Goal: Transaction & Acquisition: Purchase product/service

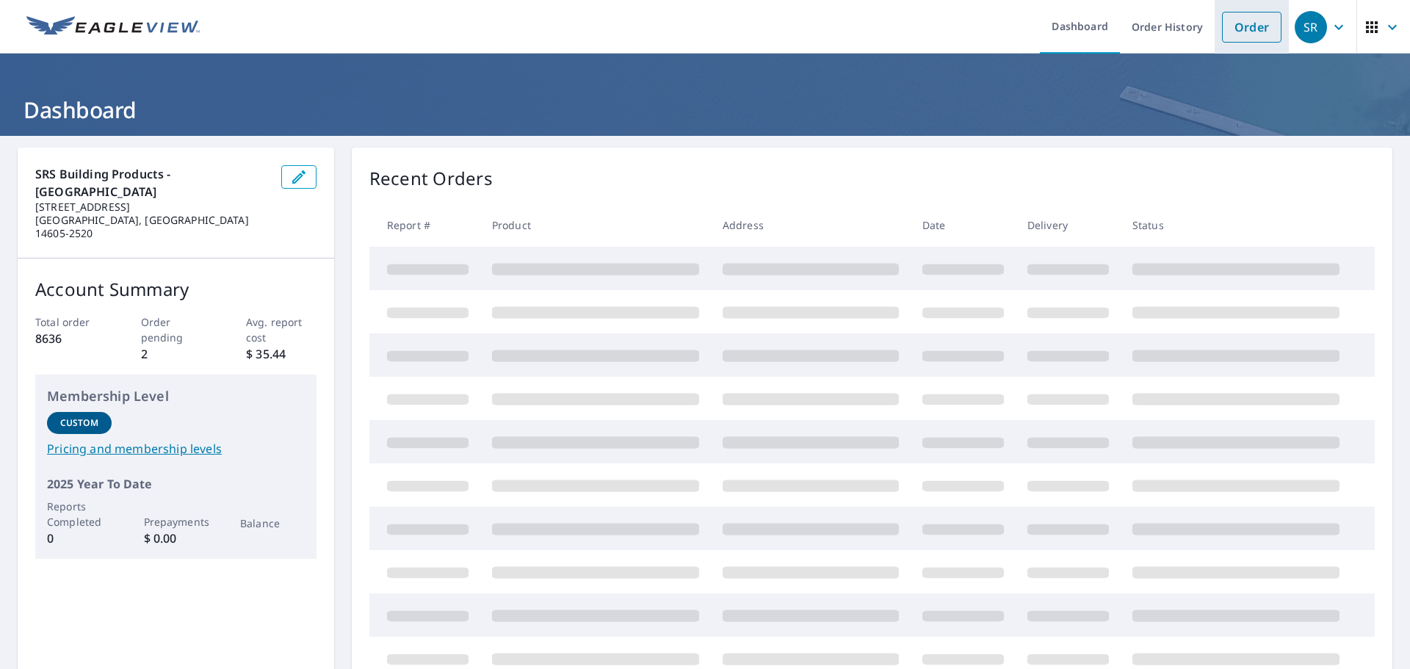
click at [1234, 26] on link "Order" at bounding box center [1251, 27] width 59 height 31
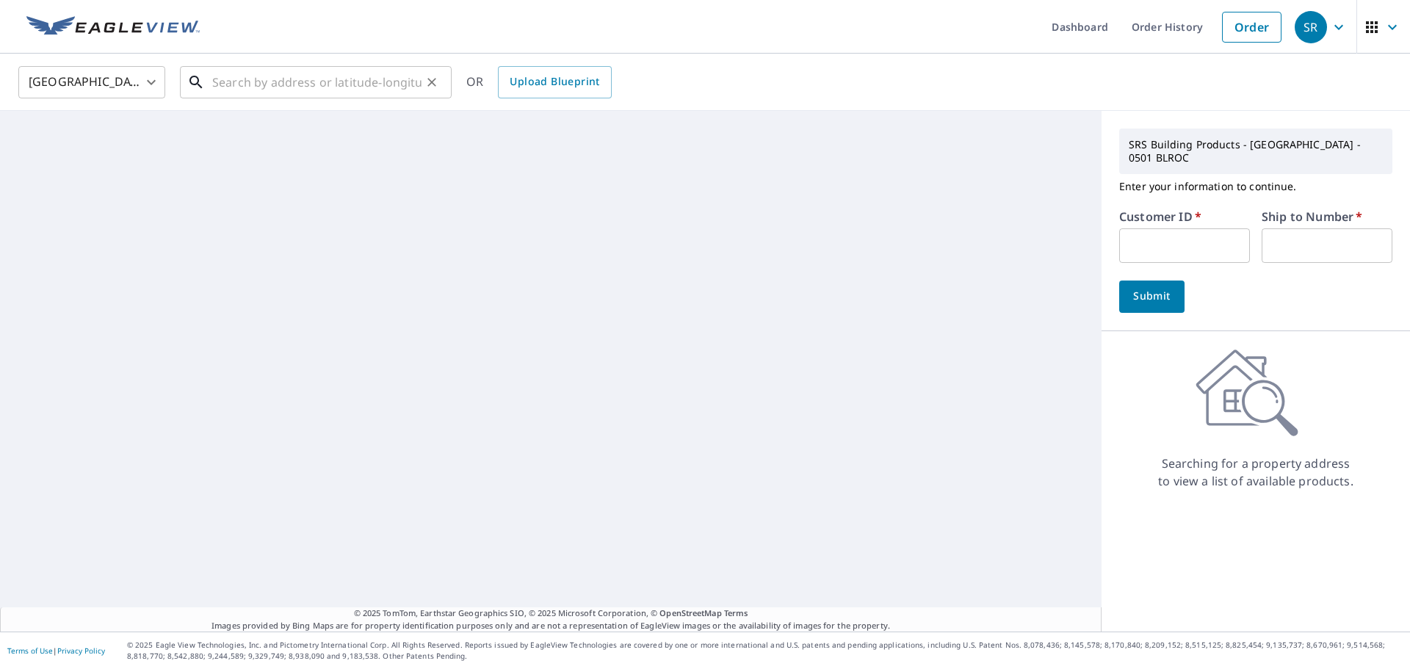
click at [280, 76] on input "text" at bounding box center [316, 82] width 209 height 41
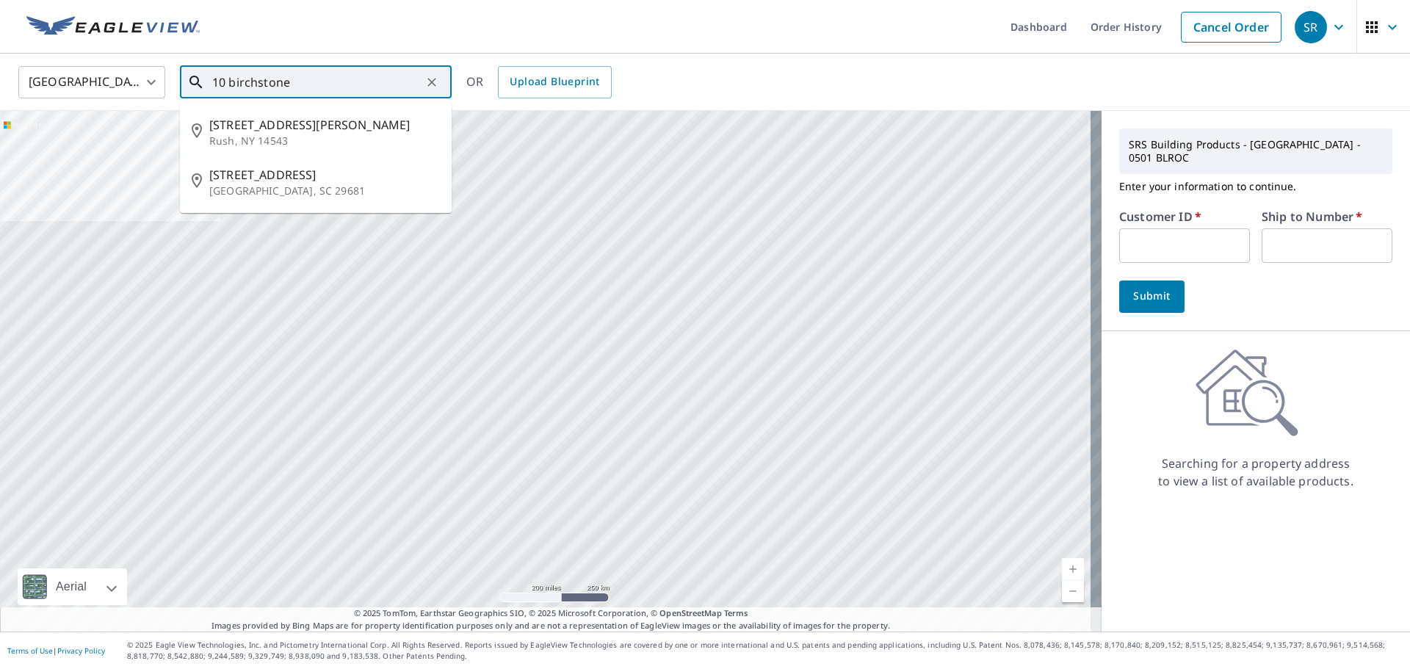
click at [321, 83] on input "10 birchstone" at bounding box center [316, 82] width 209 height 41
click at [322, 117] on span "[STREET_ADDRESS][PERSON_NAME]" at bounding box center [324, 125] width 231 height 18
type input "[STREET_ADDRESS][PERSON_NAME]"
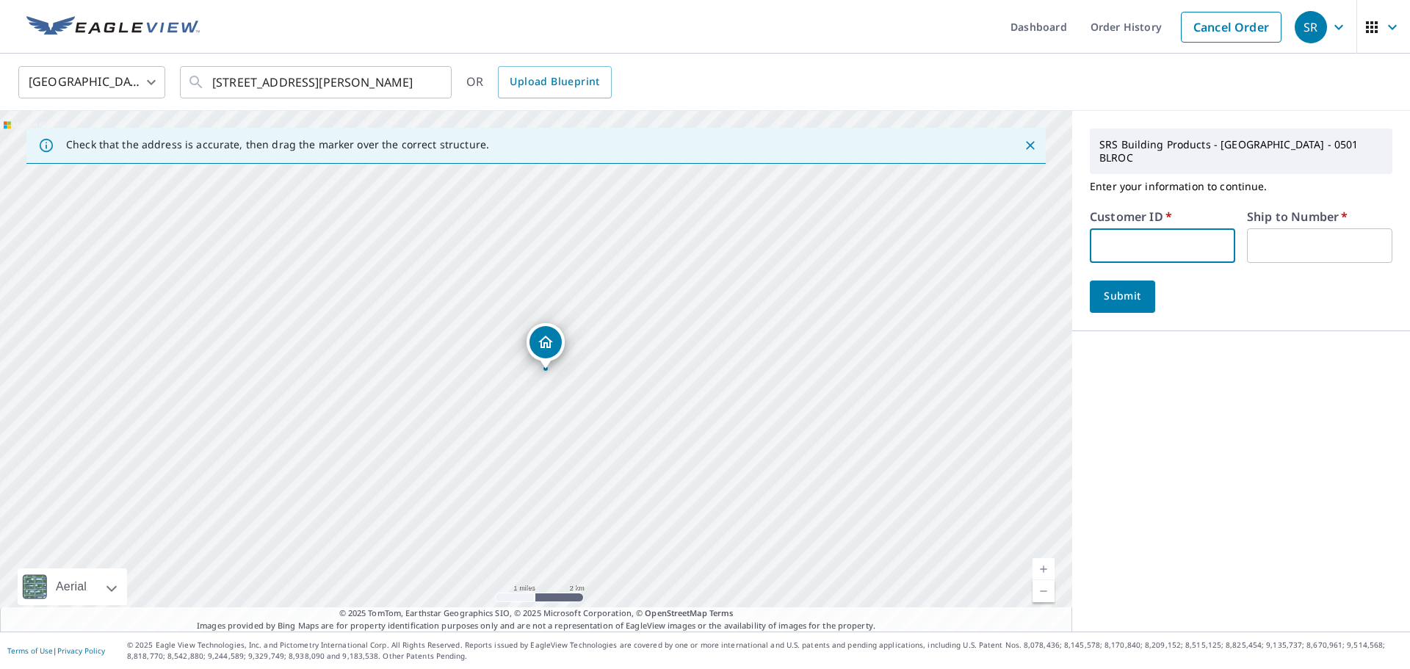
click at [1202, 231] on input "text" at bounding box center [1161, 245] width 145 height 35
type input "003125"
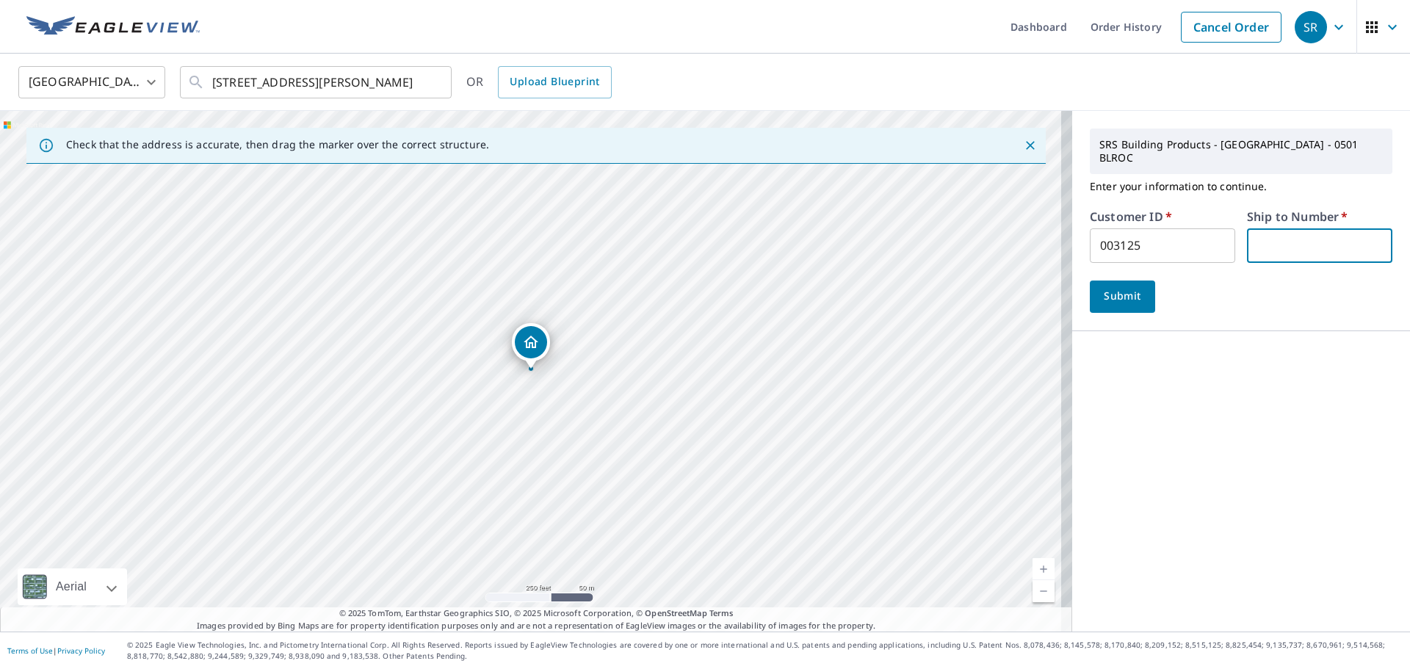
click at [1319, 228] on input "text" at bounding box center [1319, 245] width 145 height 35
type input "03"
click at [1111, 287] on span "Submit" at bounding box center [1122, 296] width 42 height 18
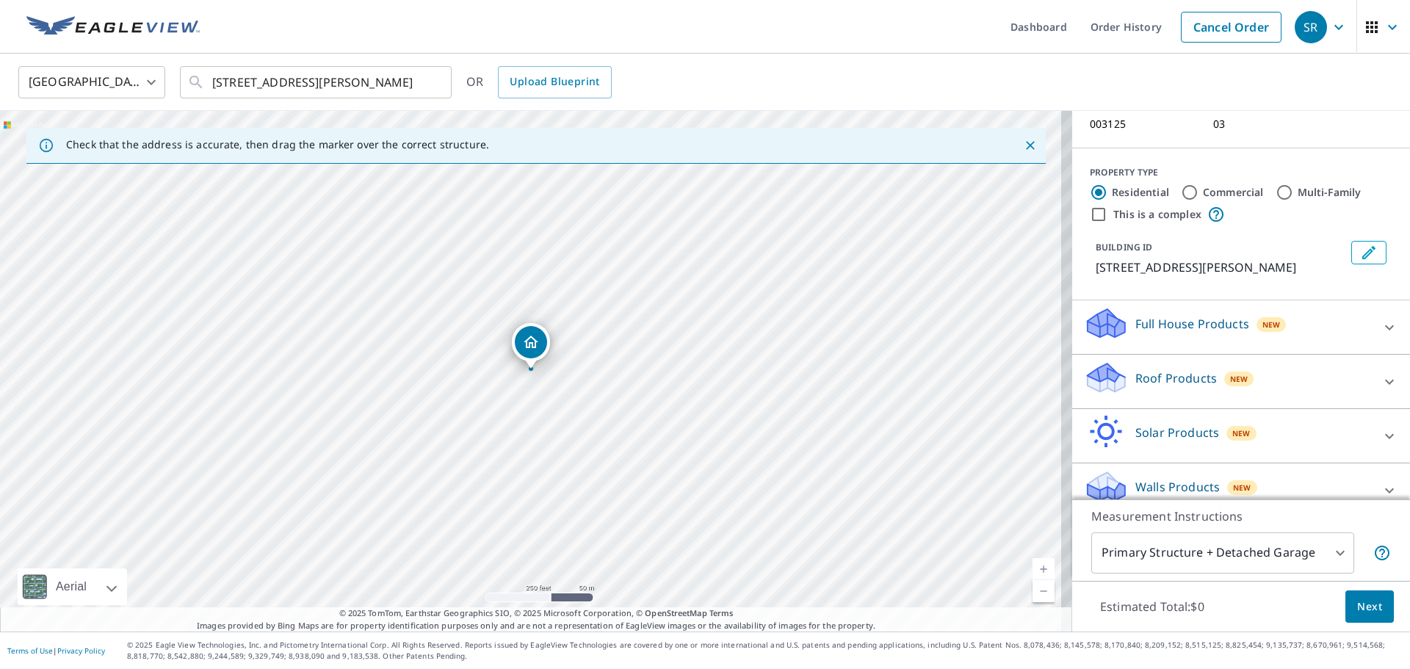
scroll to position [132, 0]
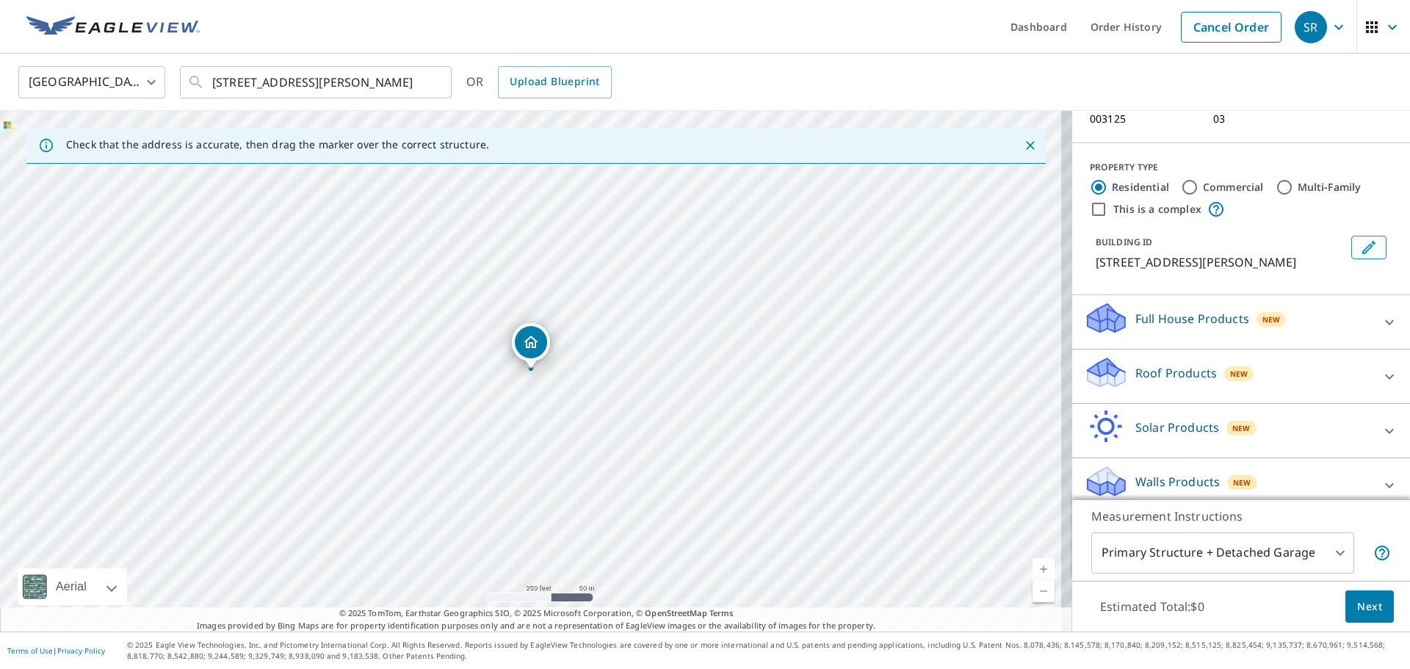
drag, startPoint x: 1363, startPoint y: 360, endPoint x: 1313, endPoint y: 357, distance: 50.0
click at [1380, 368] on icon at bounding box center [1389, 377] width 18 height 18
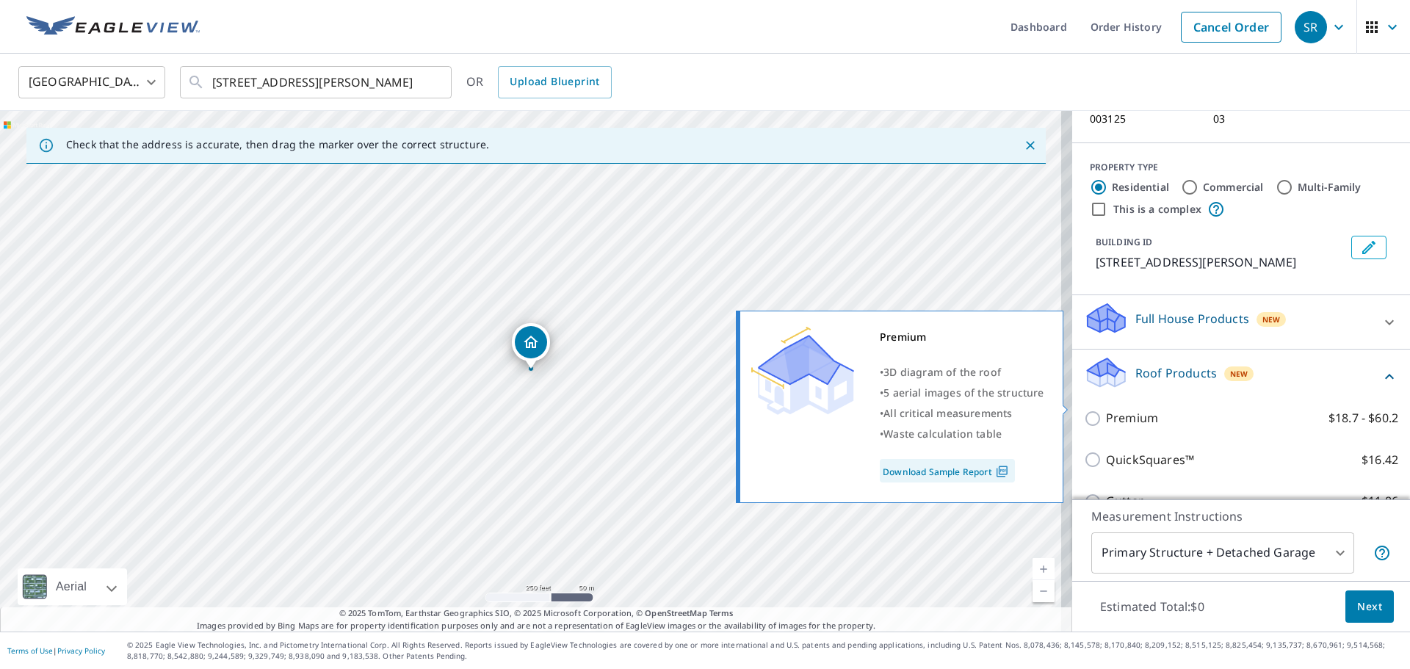
click at [1106, 409] on p "Premium" at bounding box center [1132, 418] width 52 height 18
click at [1104, 410] on input "Premium $18.7 - $60.2" at bounding box center [1095, 419] width 22 height 18
checkbox input "true"
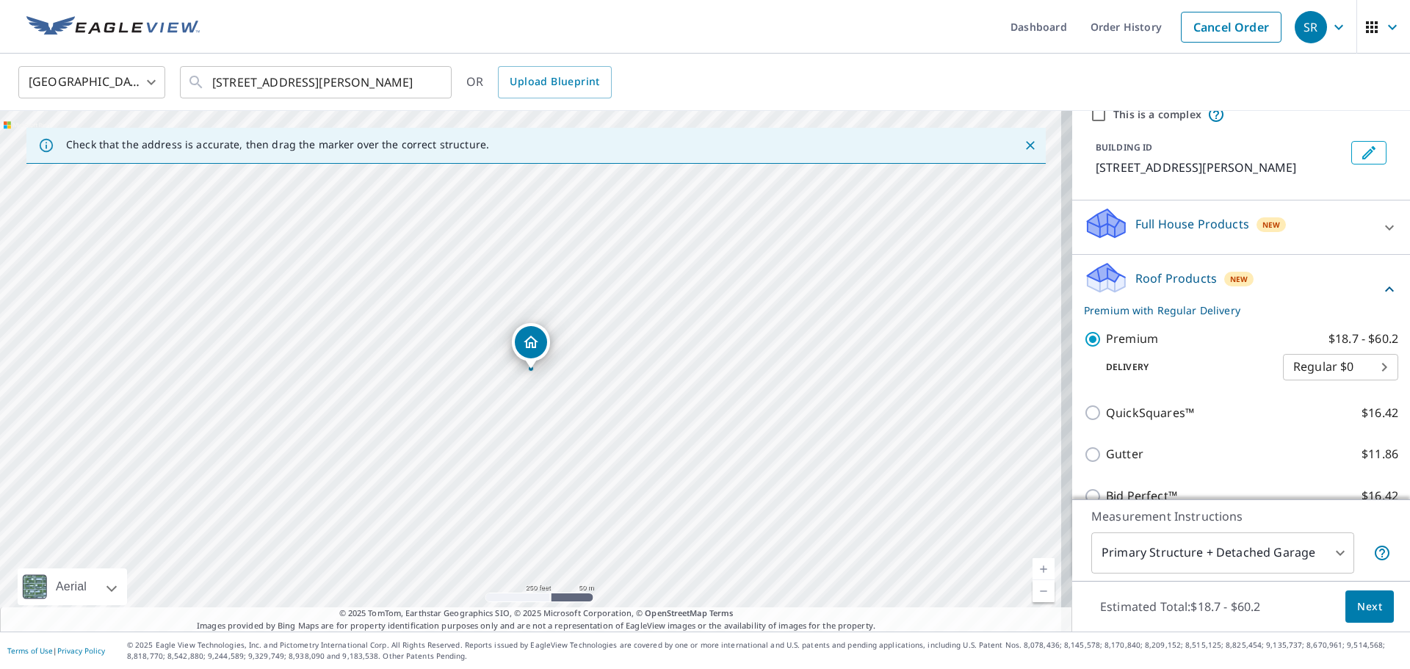
scroll to position [347, 0]
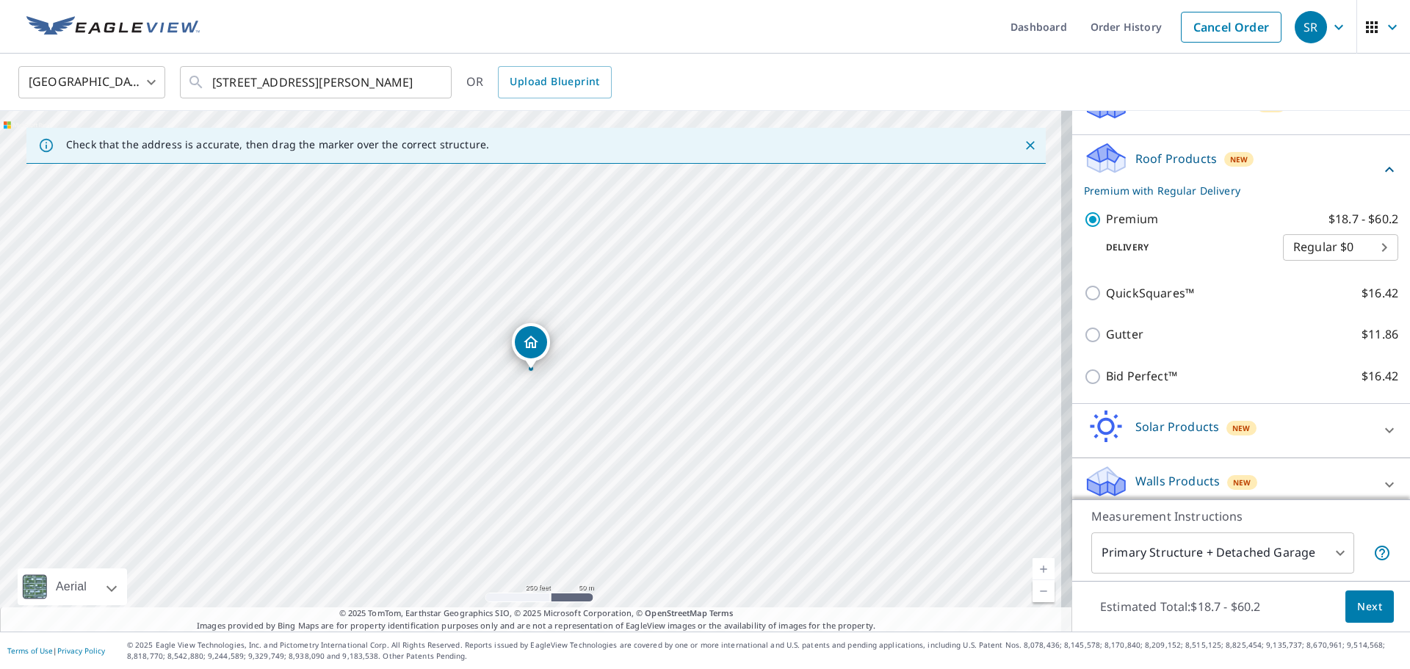
click at [1345, 605] on button "Next" at bounding box center [1369, 606] width 48 height 33
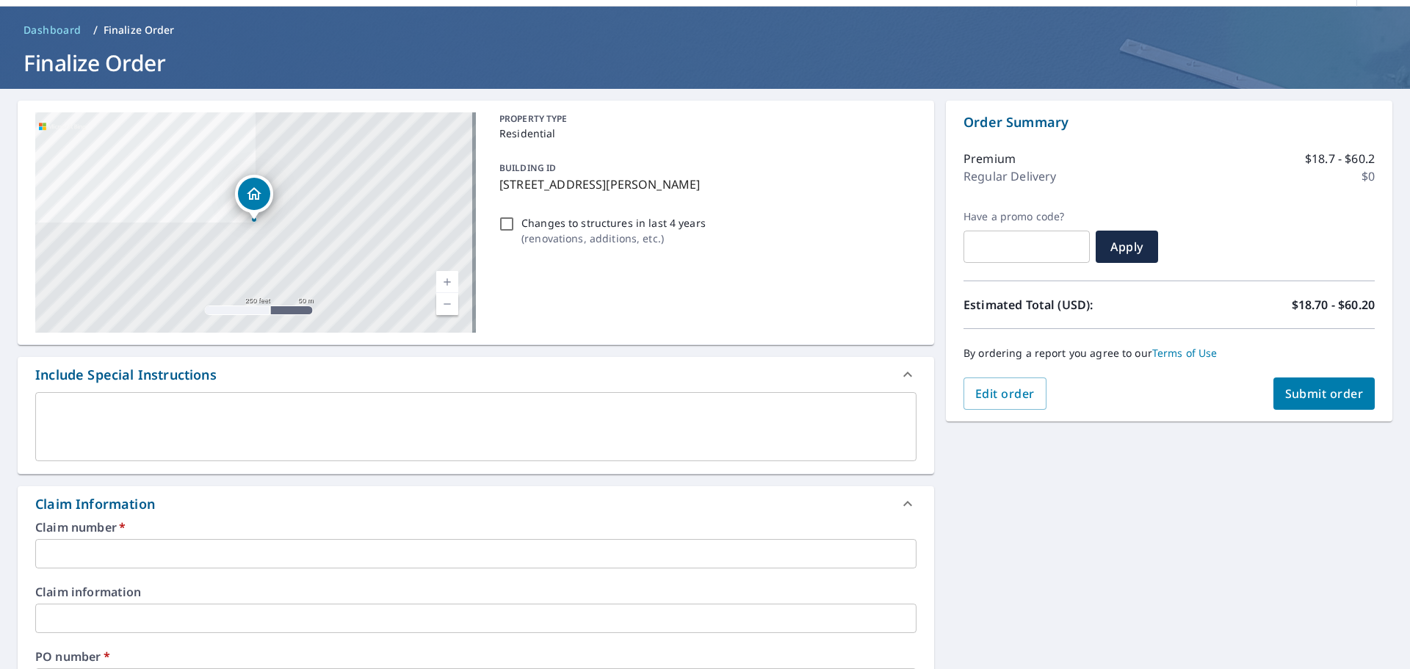
scroll to position [73, 0]
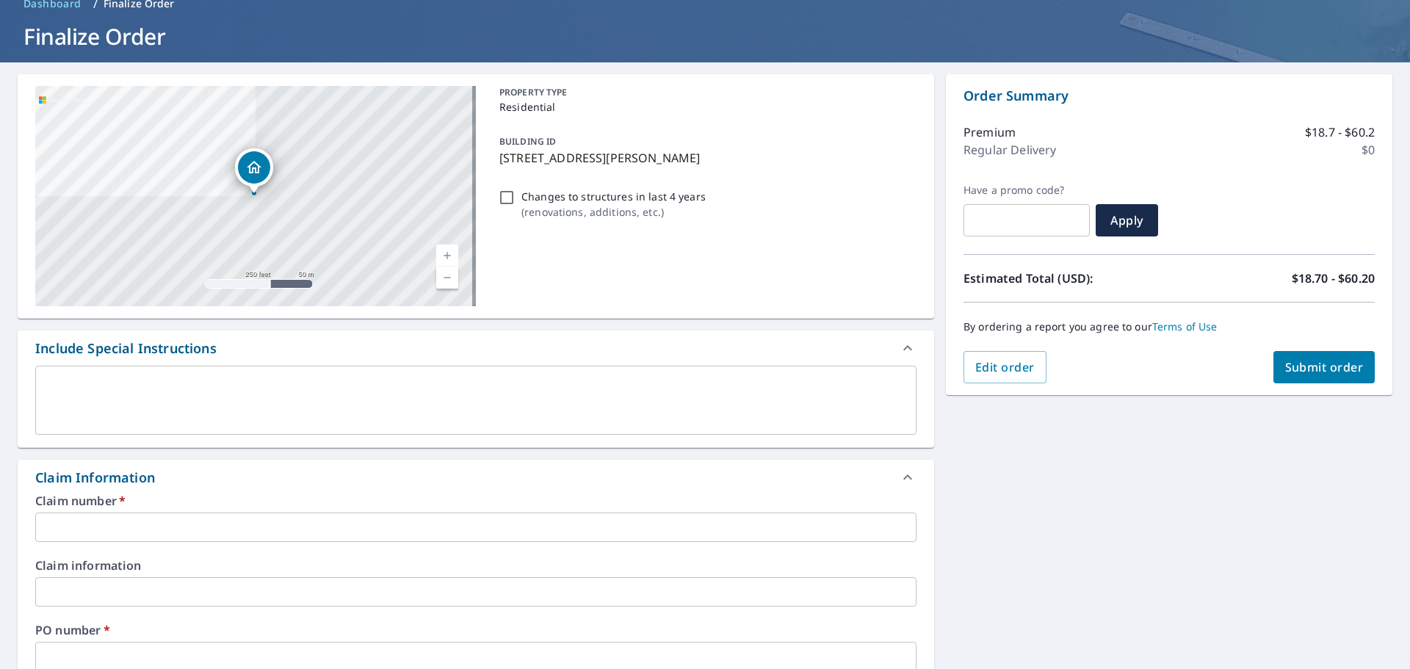
click at [146, 526] on input "text" at bounding box center [475, 526] width 881 height 29
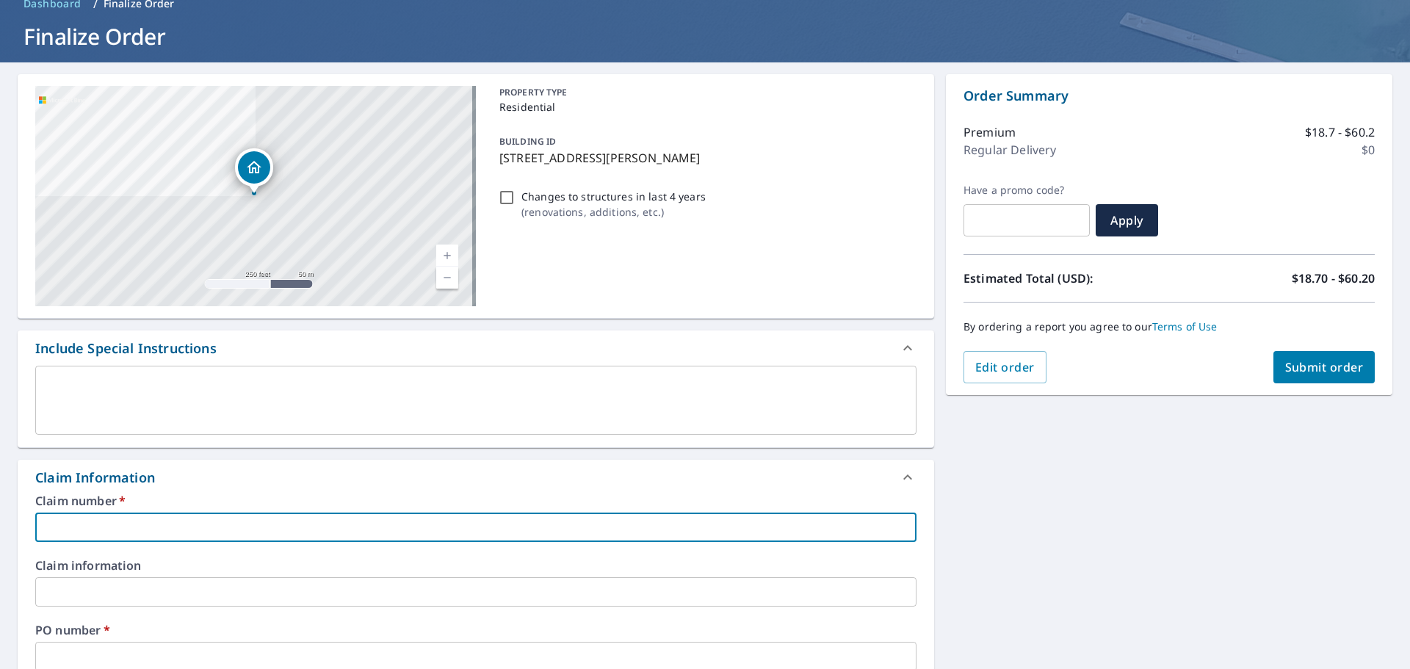
type input "a"
checkbox input "true"
type input "am"
checkbox input "true"
type input "ame"
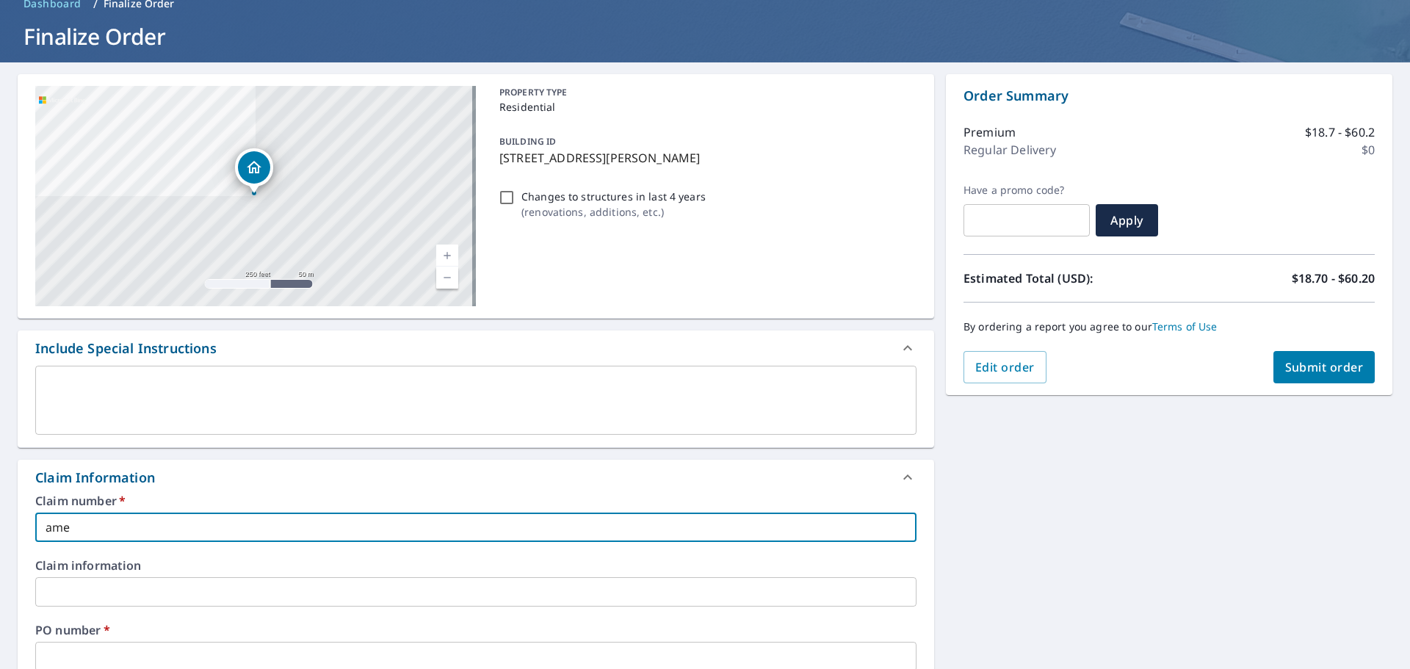
checkbox input "true"
type input "amer"
checkbox input "true"
type input "american custom"
checkbox input "true"
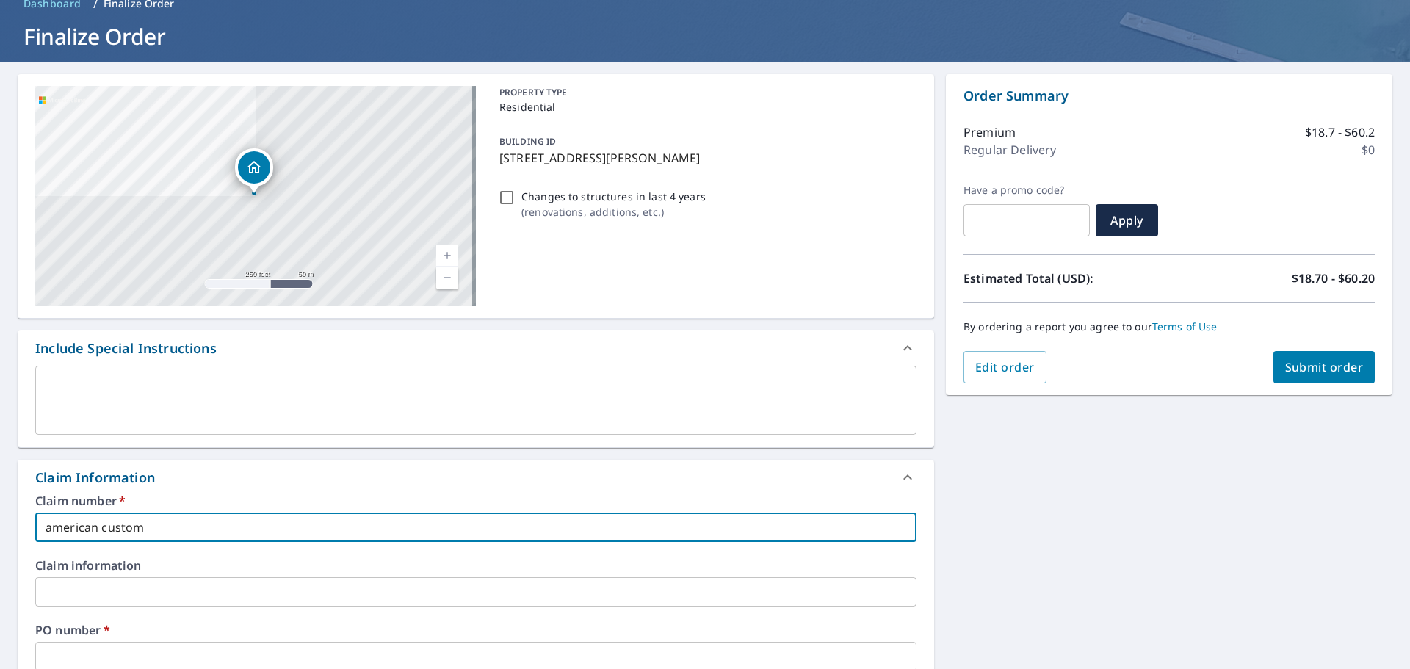
click at [94, 657] on input "text" at bounding box center [475, 656] width 881 height 29
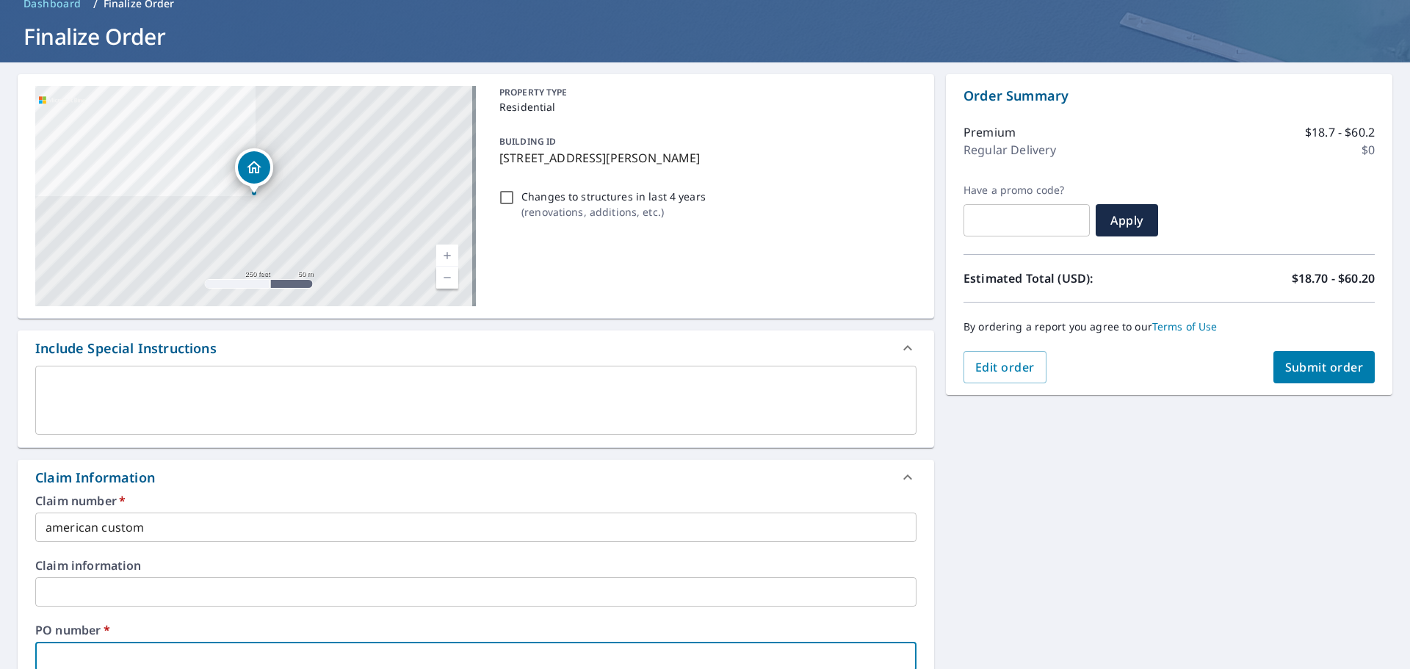
type input "1"
checkbox input "true"
type input "10"
checkbox input "true"
type input "10"
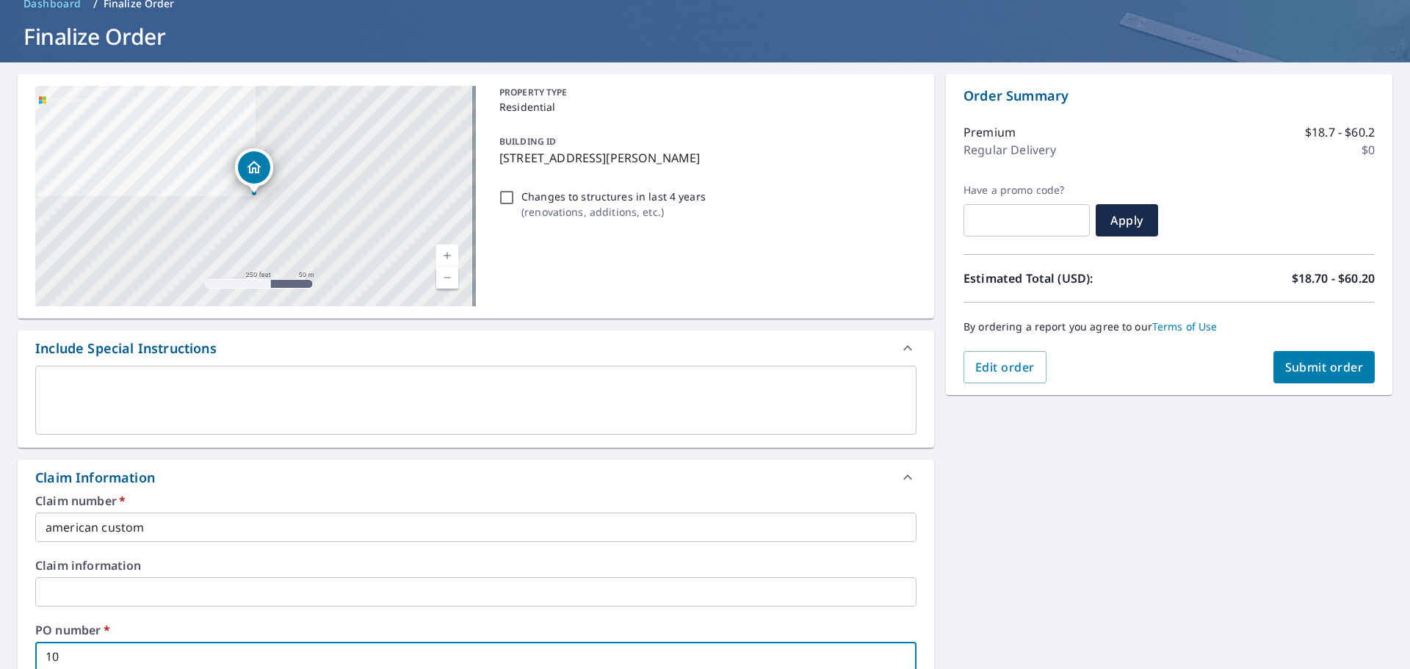
checkbox input "true"
type input "10 b"
checkbox input "true"
type input "10 bi"
checkbox input "true"
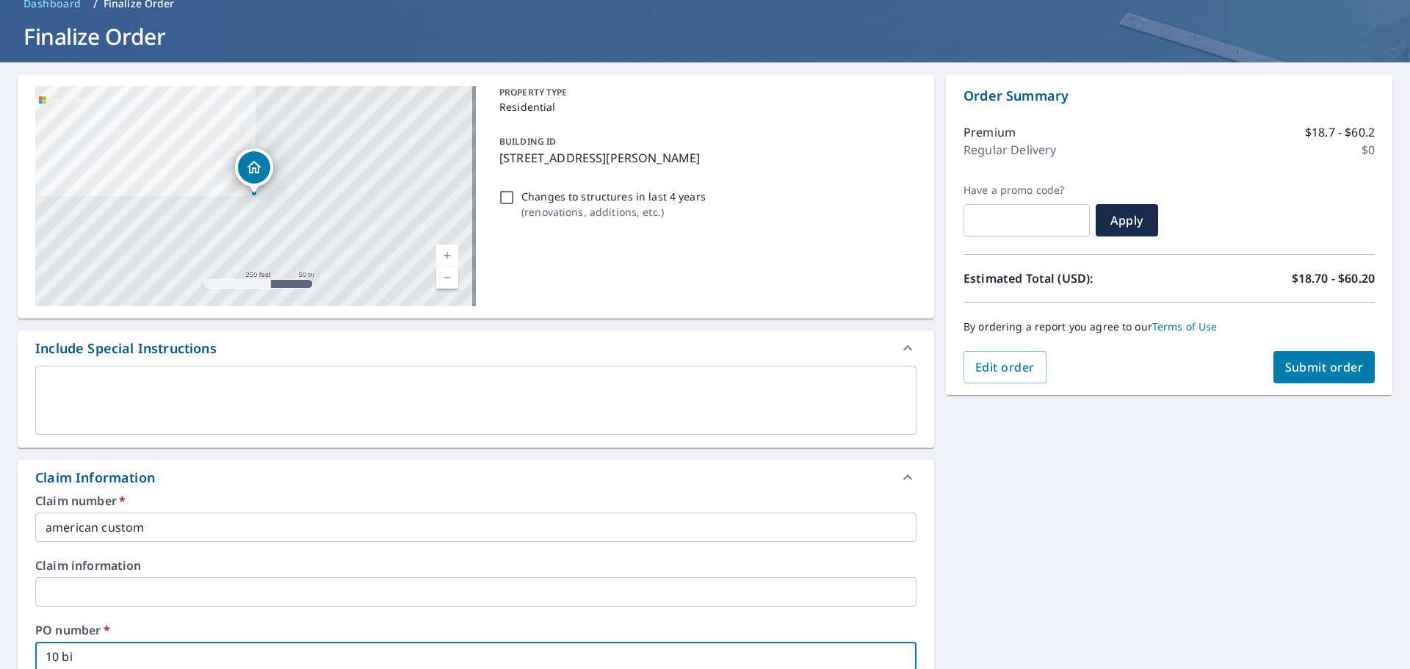
type input "10 bir"
checkbox input "true"
type input "10 birc"
checkbox input "true"
type input "10 birch"
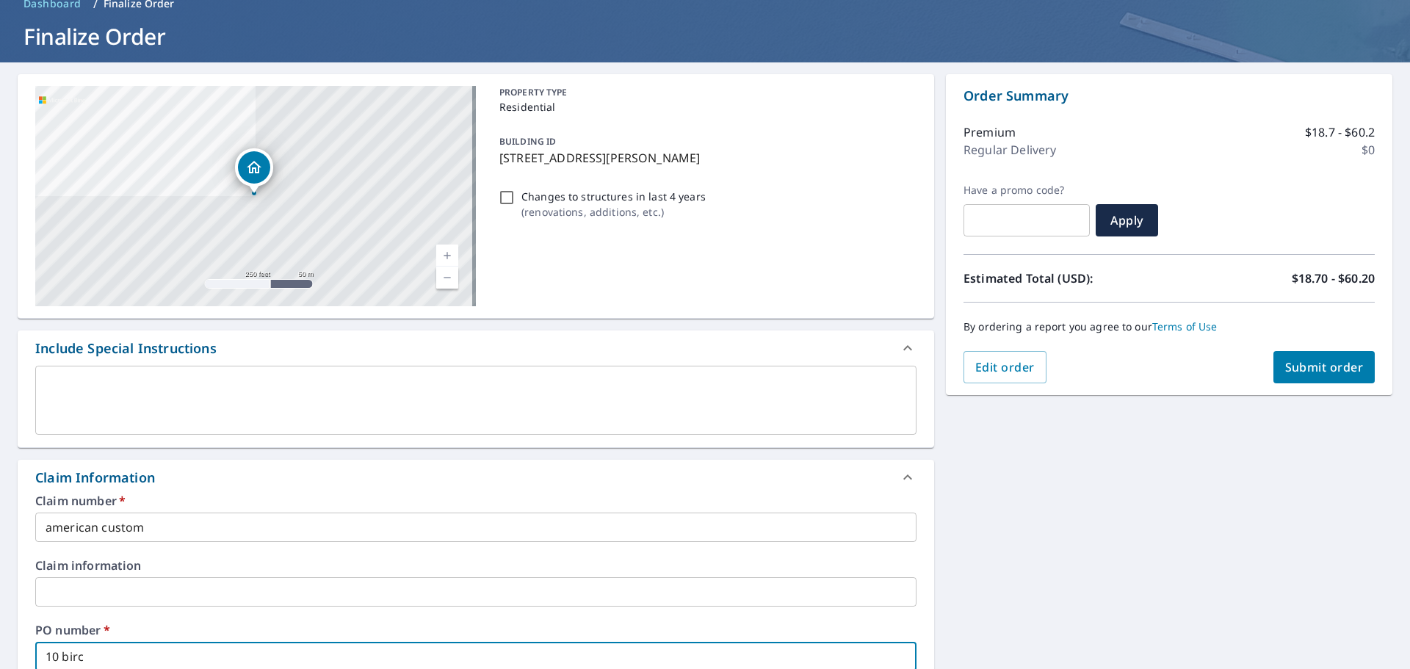
checkbox input "true"
type input "10 birchs"
checkbox input "true"
type input "10 birchst"
checkbox input "true"
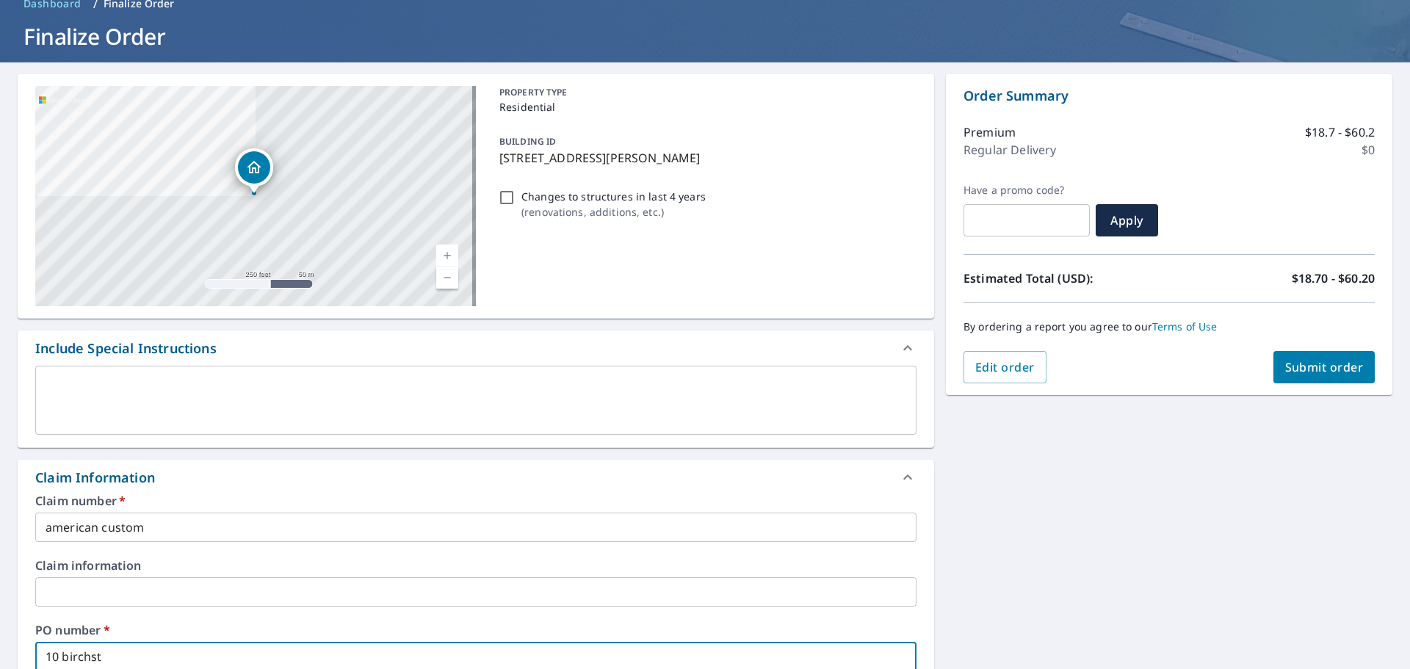
type input "10 birchsto"
checkbox input "true"
type input "10 birchston"
checkbox input "true"
type input "10 birchstone"
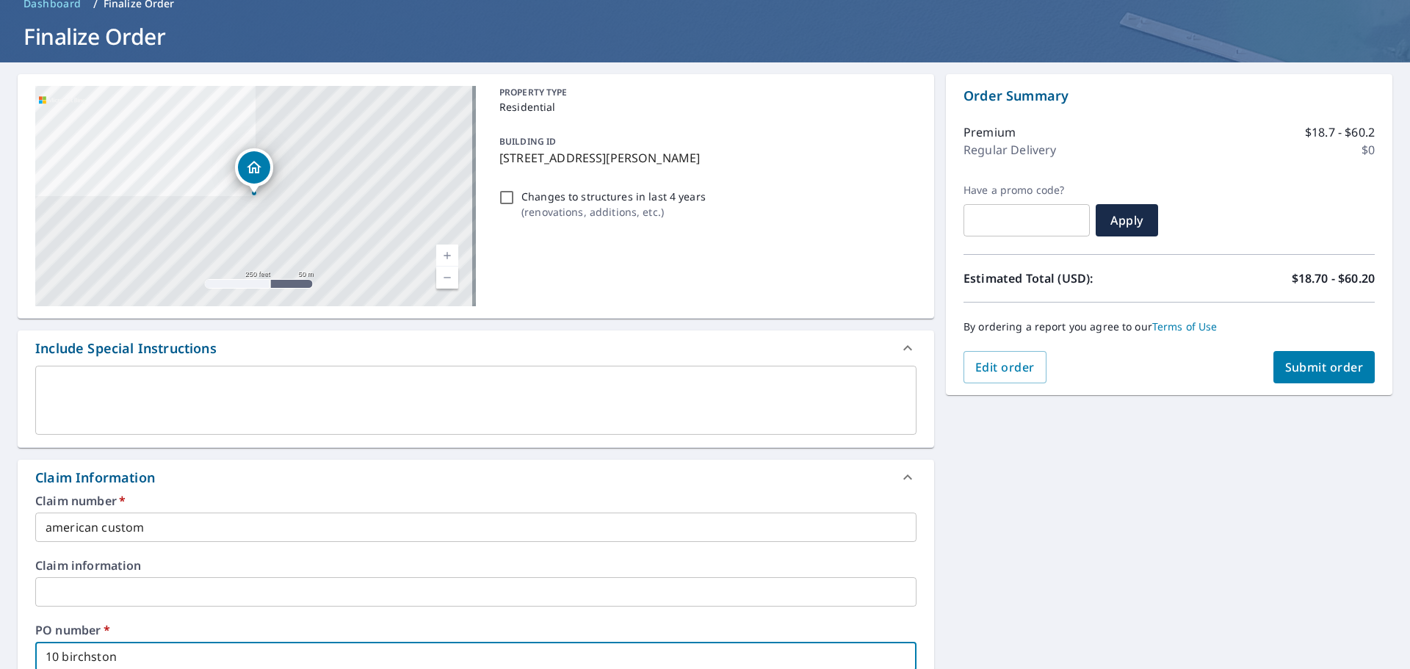
checkbox input "true"
type input "10 birchstone"
checkbox input "true"
type input "10 birchstone h"
checkbox input "true"
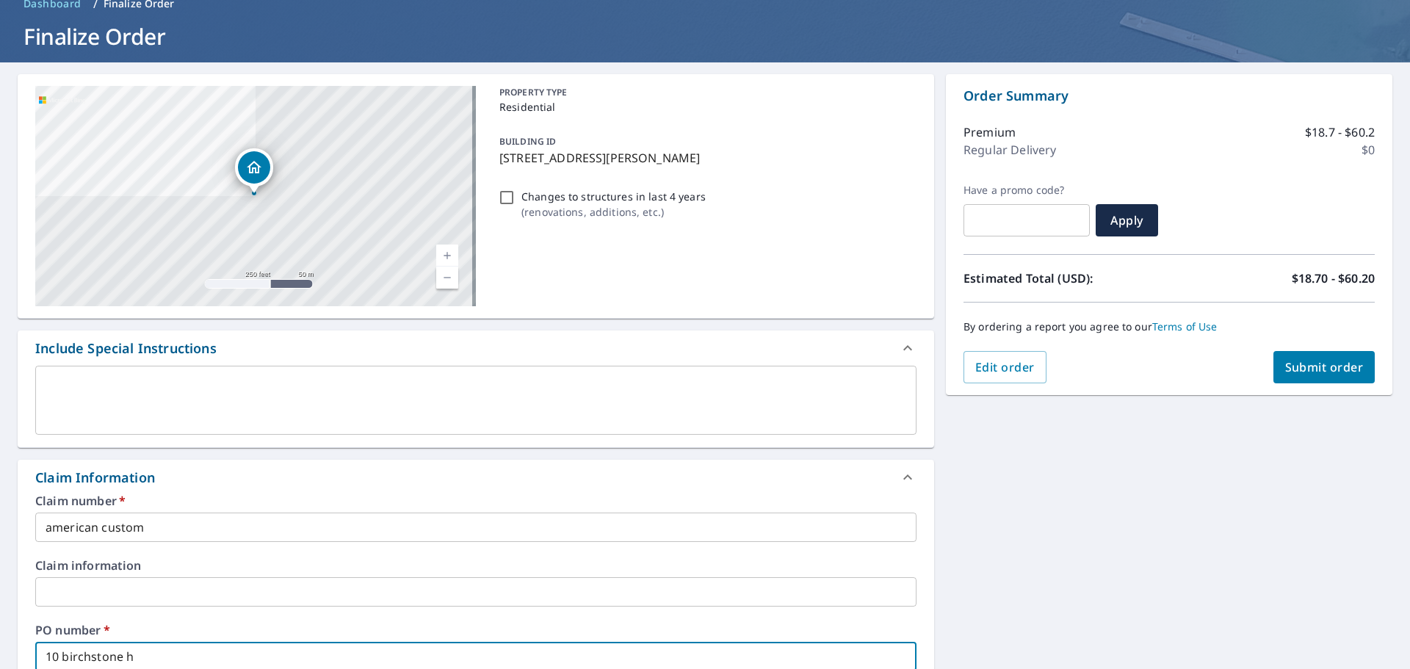
type input "10 birchstone hi"
checkbox input "true"
type input "10 birchstone hil"
checkbox input "true"
type input "[STREET_ADDRESS]"
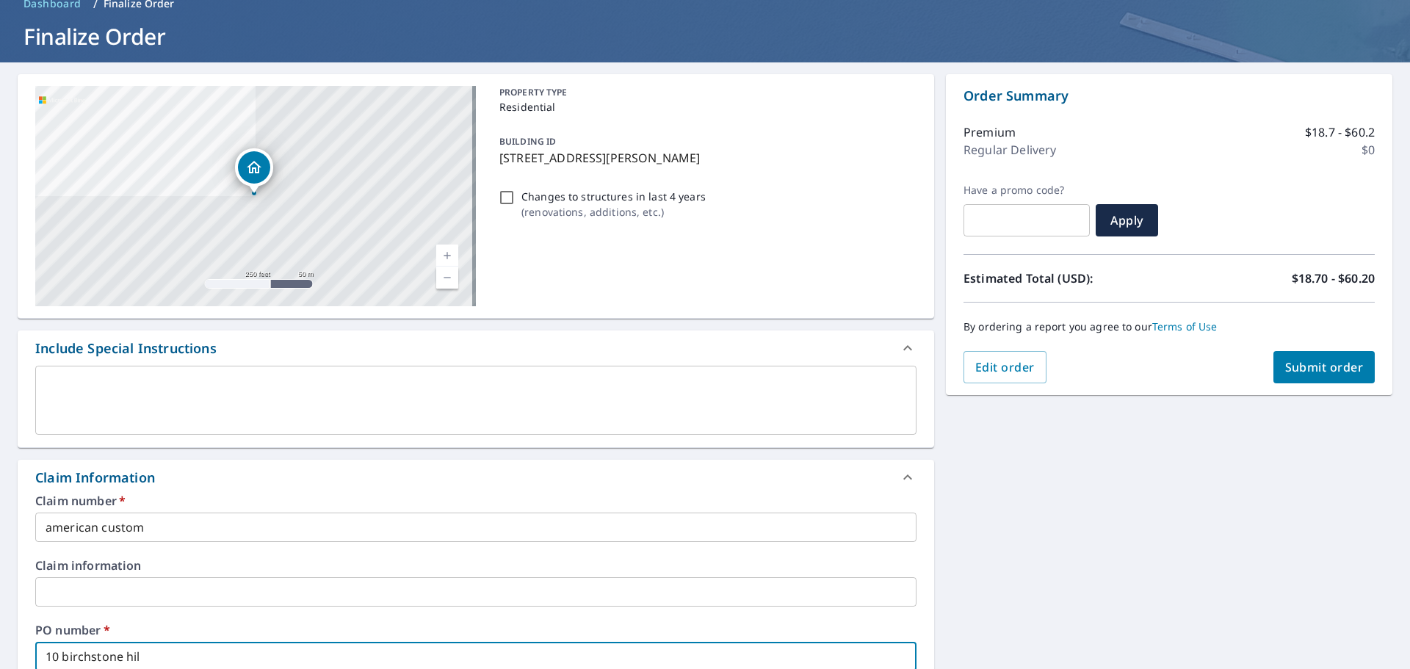
checkbox input "true"
type input "[STREET_ADDRESS]"
checkbox input "true"
type input "[STREET_ADDRESS]"
checkbox input "true"
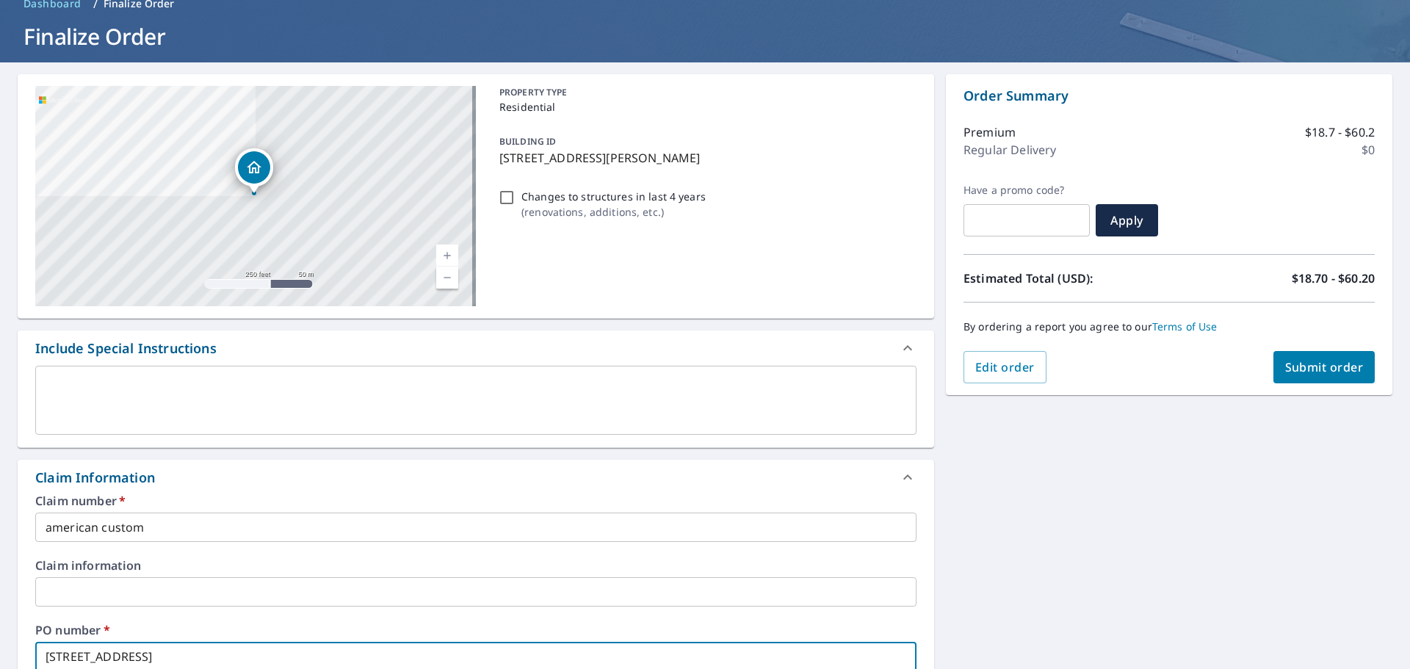
type input "[STREET_ADDRESS][PERSON_NAME]"
checkbox input "true"
type input "[STREET_ADDRESS][PERSON_NAME]"
click at [1306, 363] on span "Submit order" at bounding box center [1324, 367] width 79 height 16
checkbox input "true"
